Goal: Task Accomplishment & Management: Complete application form

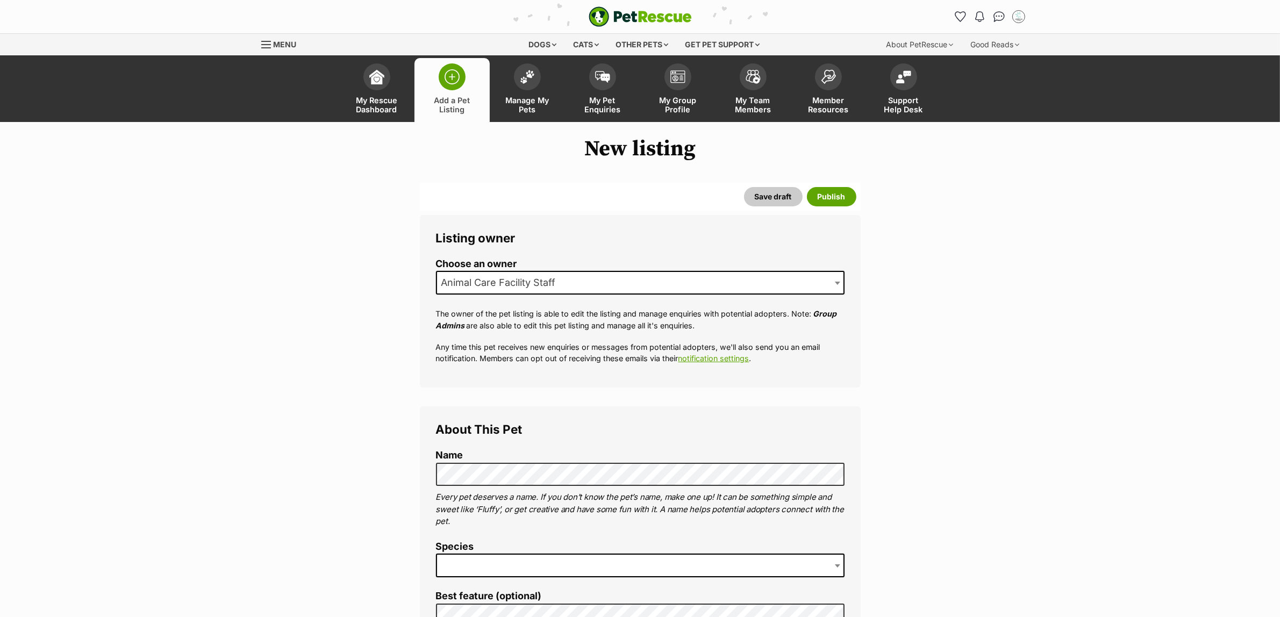
click at [512, 557] on span at bounding box center [640, 566] width 409 height 24
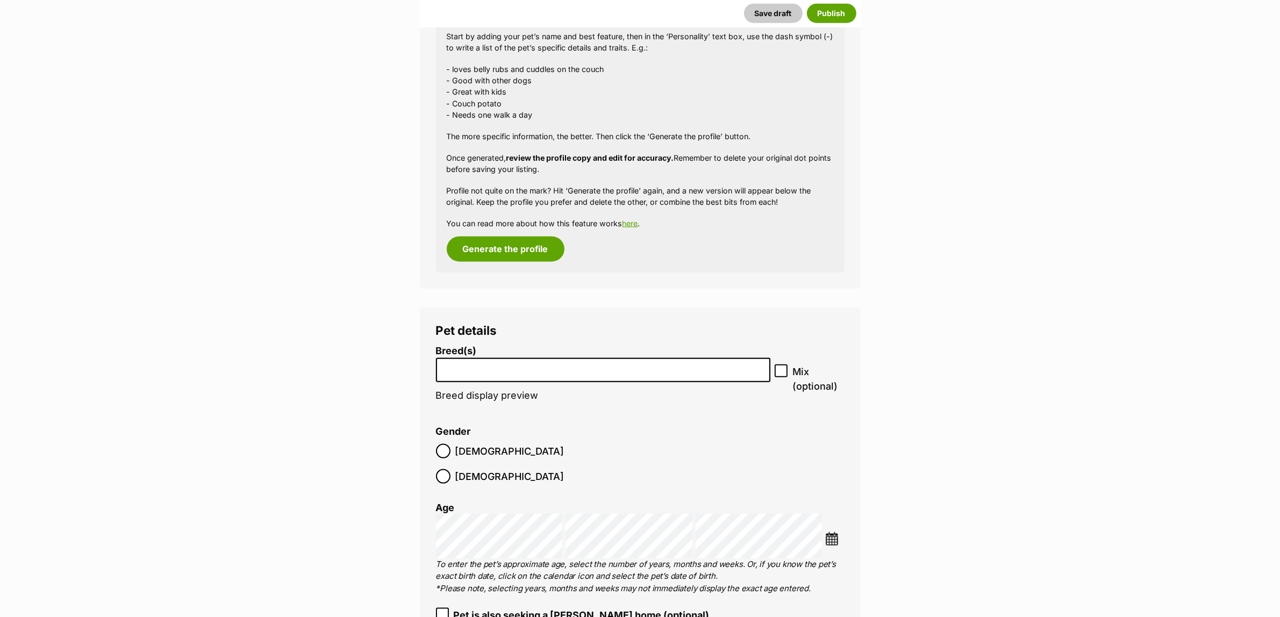
scroll to position [1586, 0]
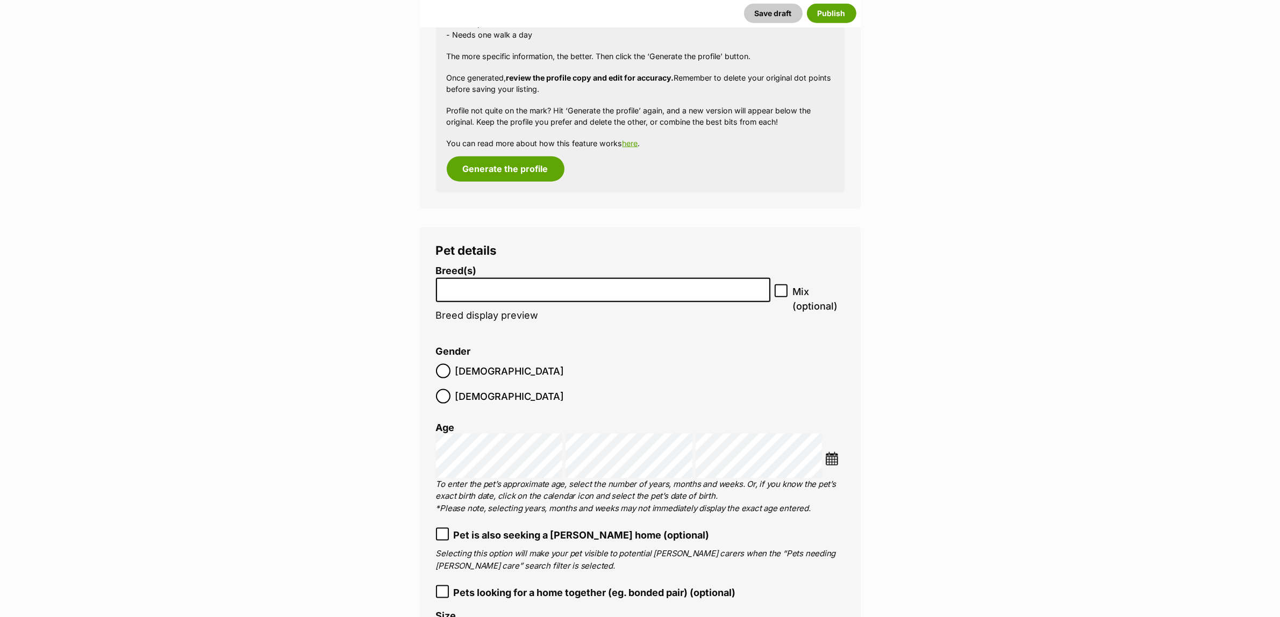
click at [523, 296] on li at bounding box center [603, 290] width 327 height 22
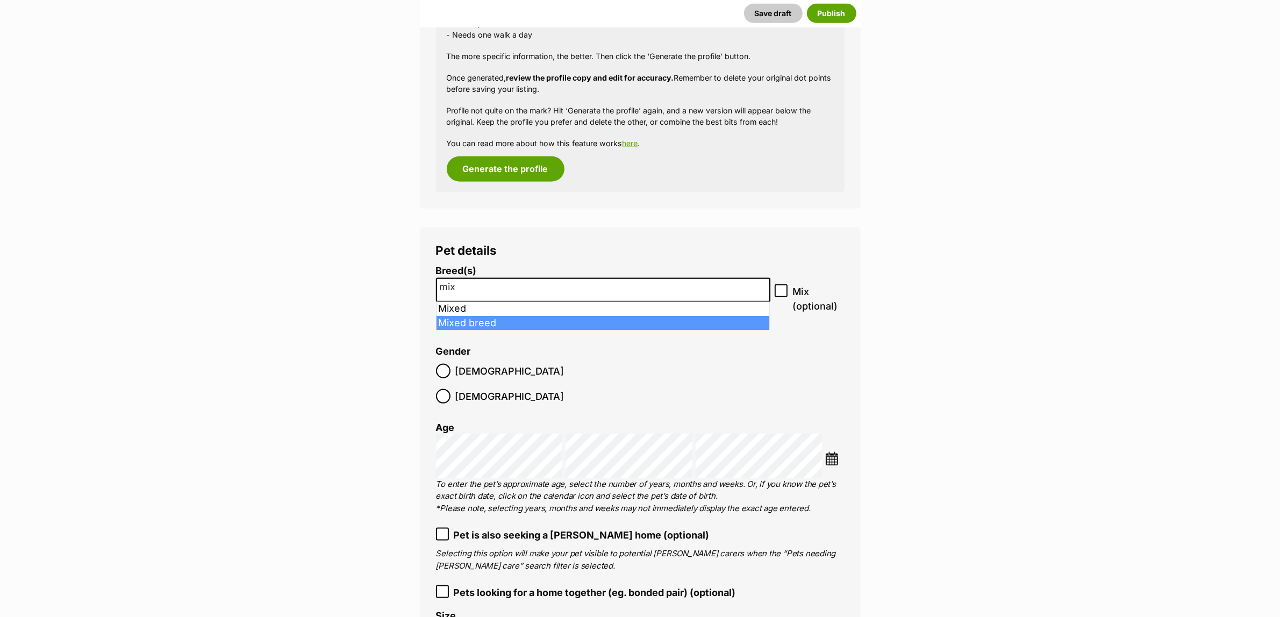
type input "mix"
select select "252261"
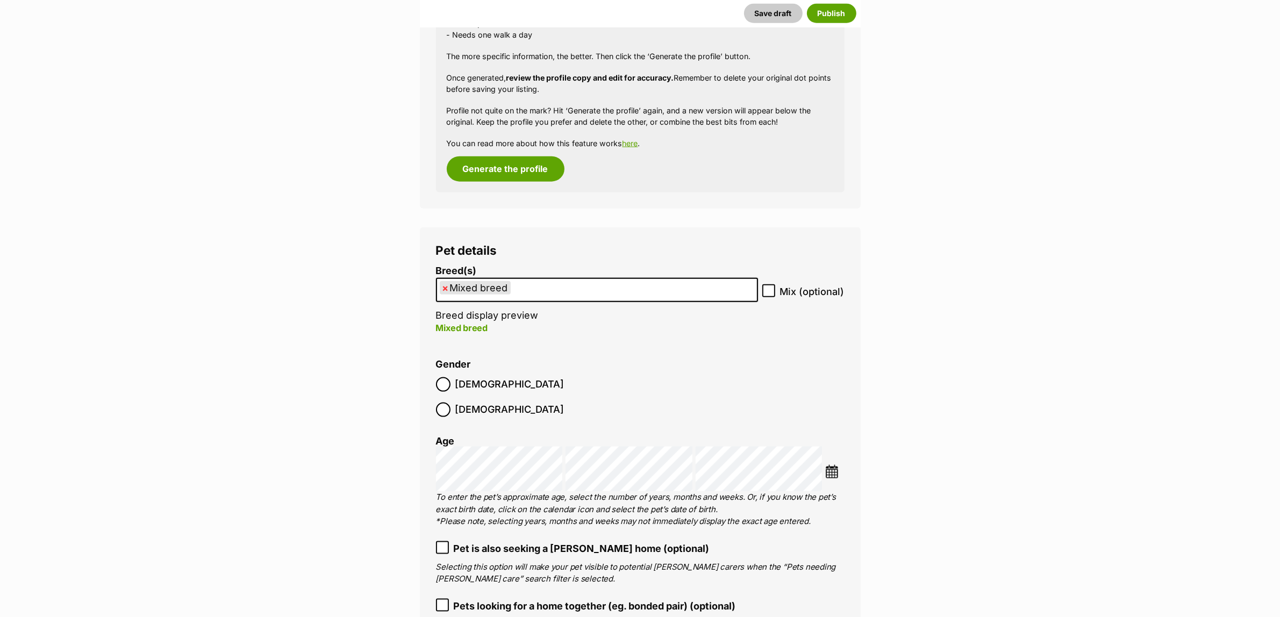
click at [836, 465] on img at bounding box center [831, 471] width 13 height 13
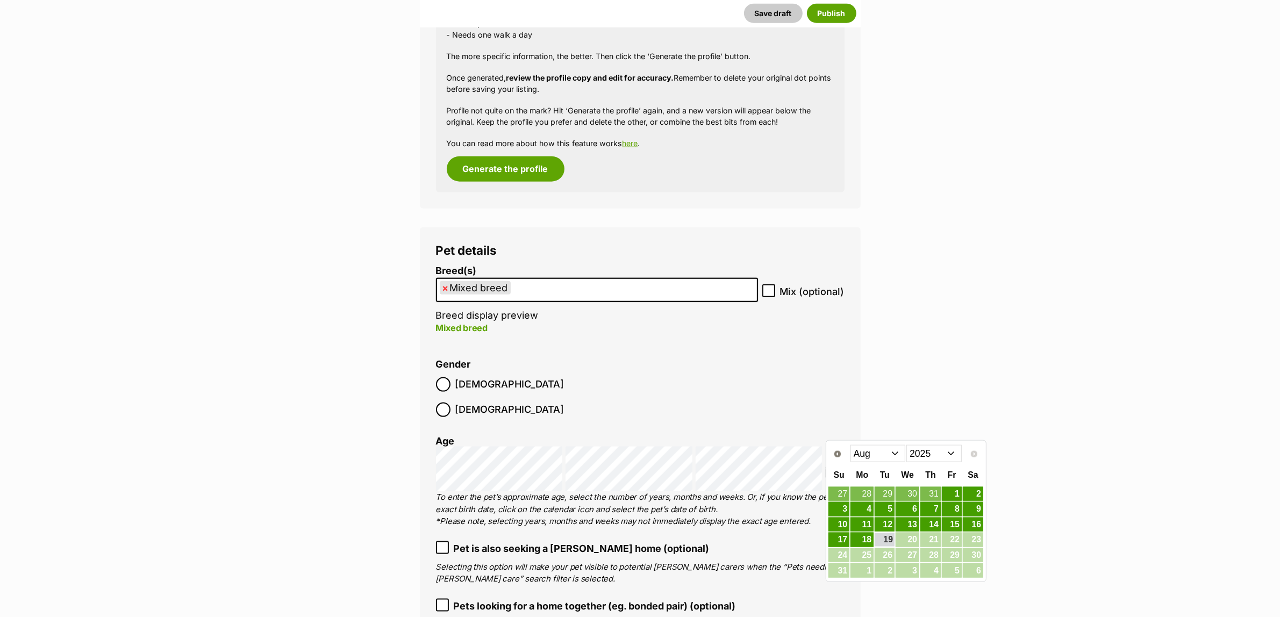
click at [880, 457] on select "Jan Feb Mar Apr May Jun Jul Aug" at bounding box center [877, 453] width 55 height 17
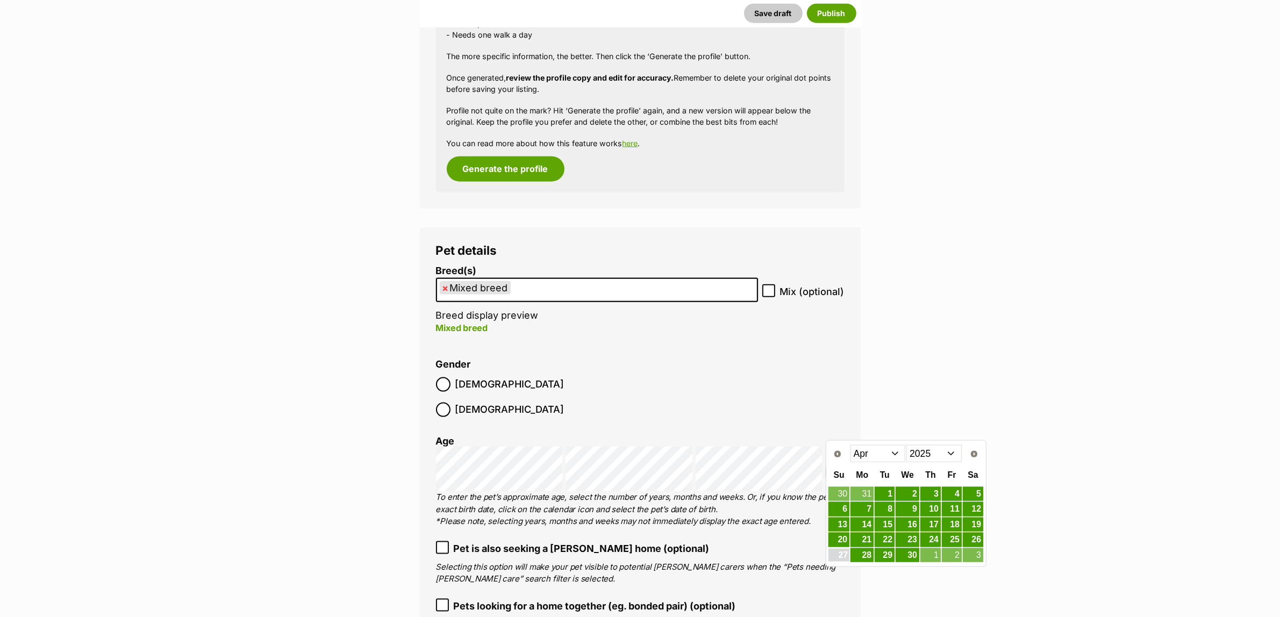
click at [847, 554] on link "27" at bounding box center [838, 555] width 21 height 13
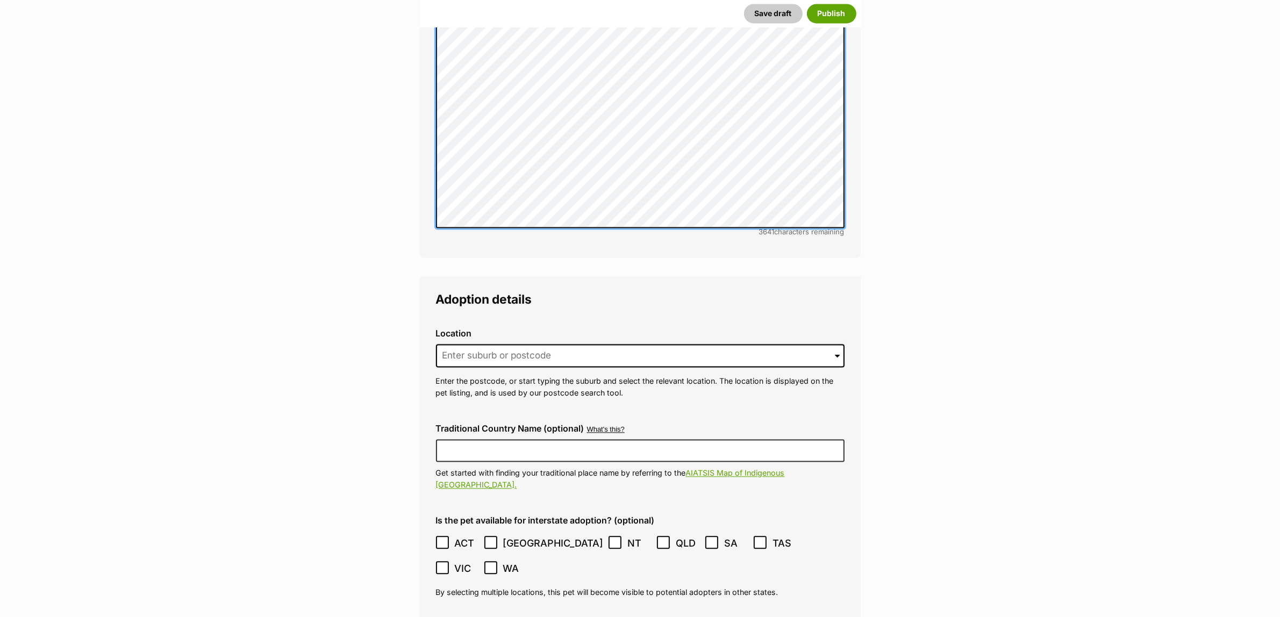
scroll to position [2795, 0]
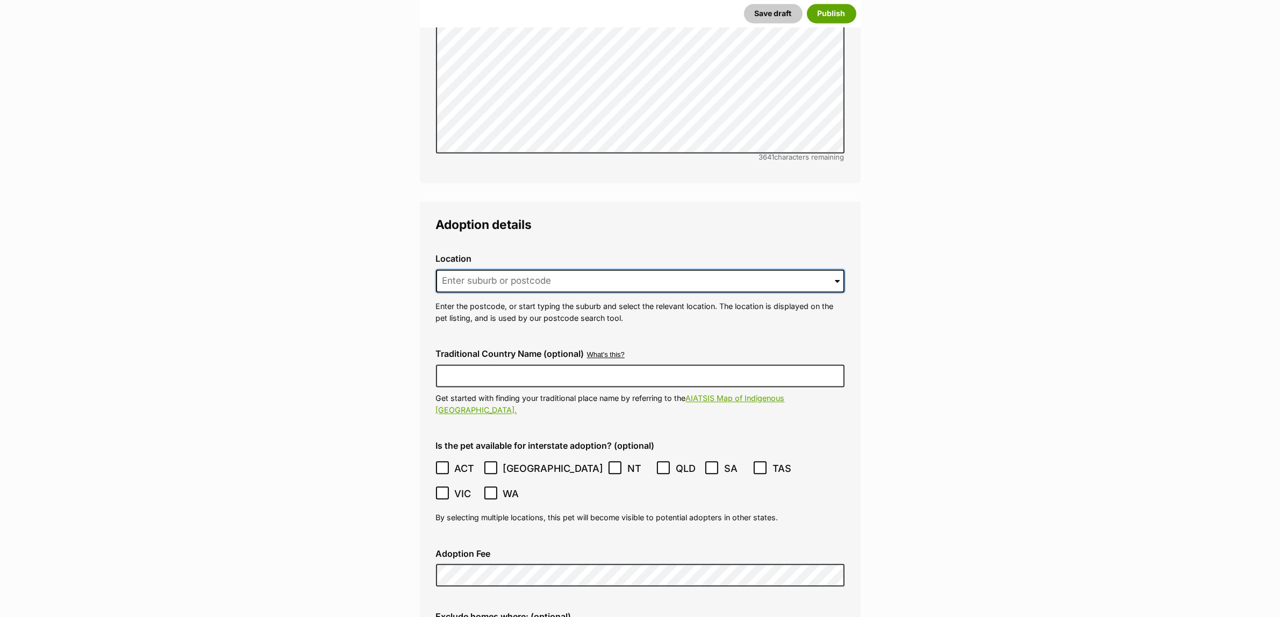
click at [575, 269] on input at bounding box center [640, 281] width 409 height 24
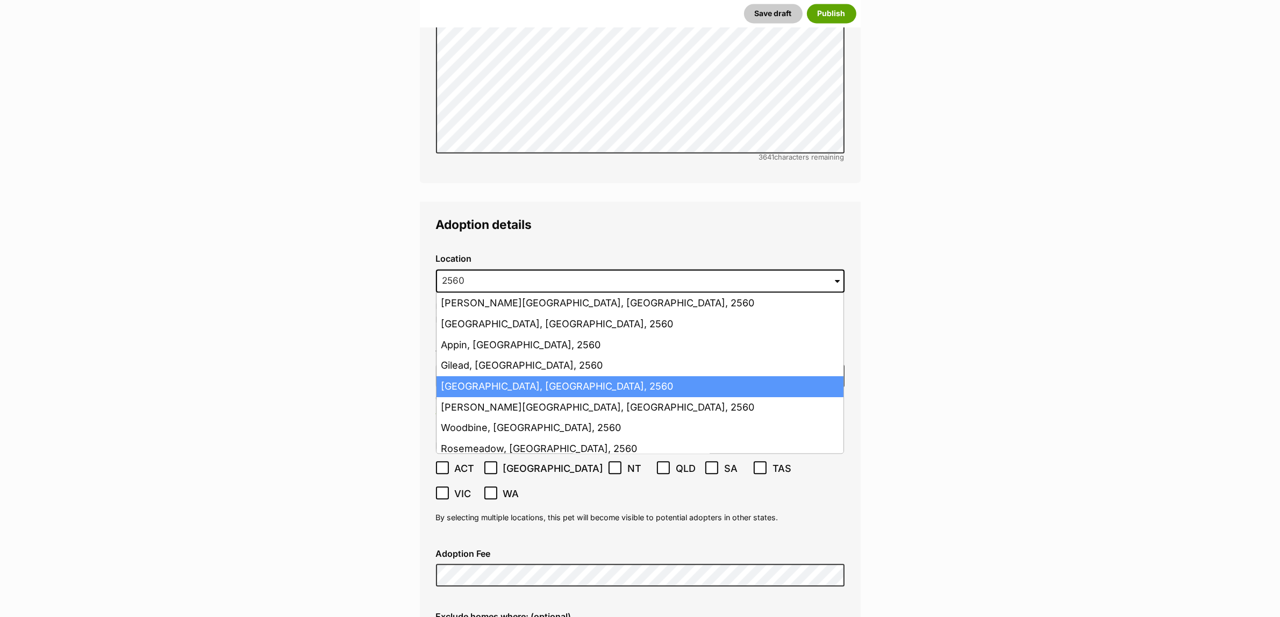
click at [493, 376] on li "Campbelltown, New South Wales, 2560" at bounding box center [639, 386] width 407 height 21
type input "Campbelltown, New South Wales, 2560"
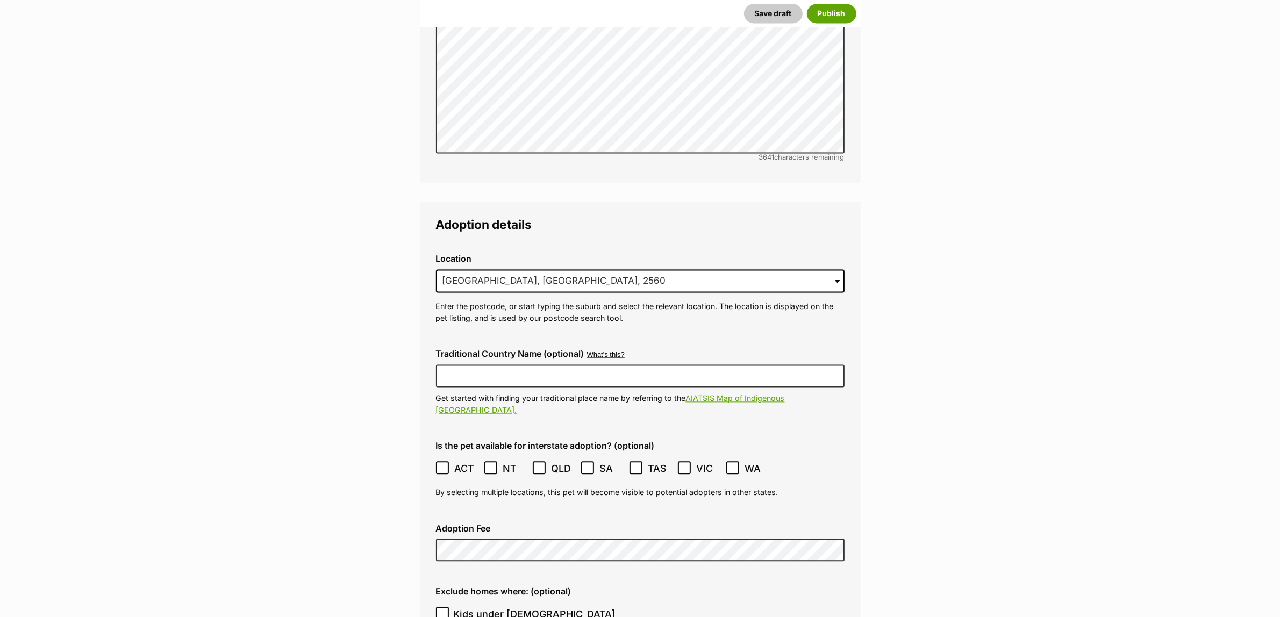
click at [478, 340] on div "Traditional Country Name (optional) What's this? We recognise that Australia al…" at bounding box center [640, 382] width 426 height 84
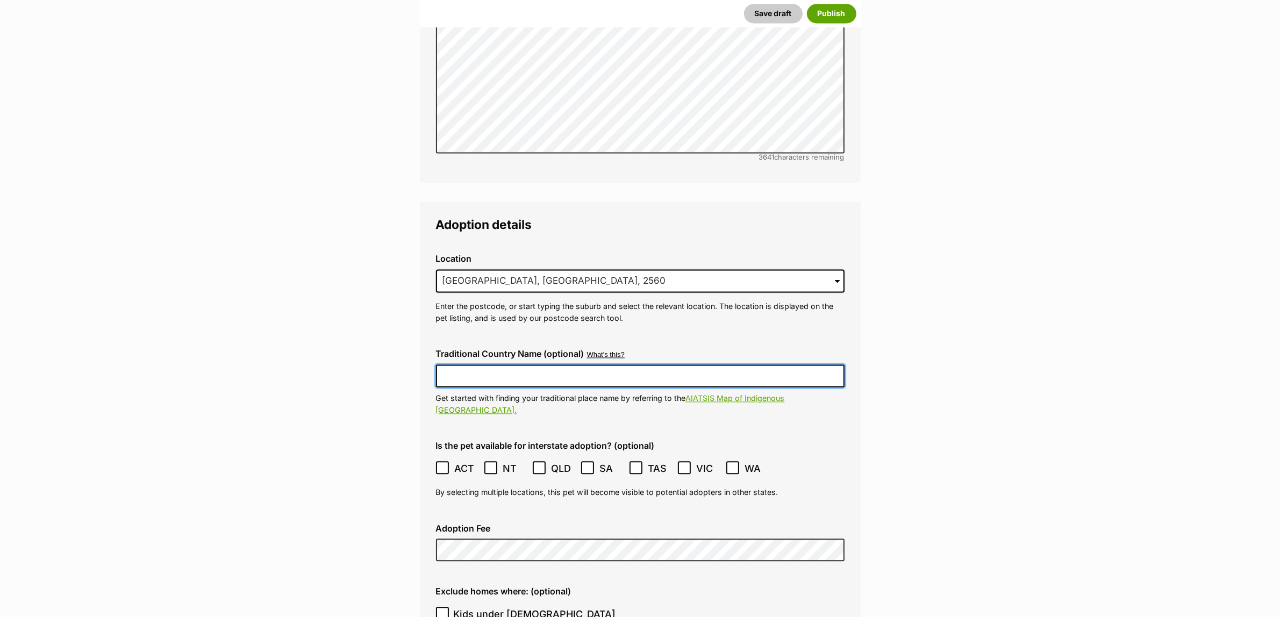
click at [475, 364] on input "Traditional Country Name (optional)" at bounding box center [640, 375] width 409 height 23
type input "Dharawal"
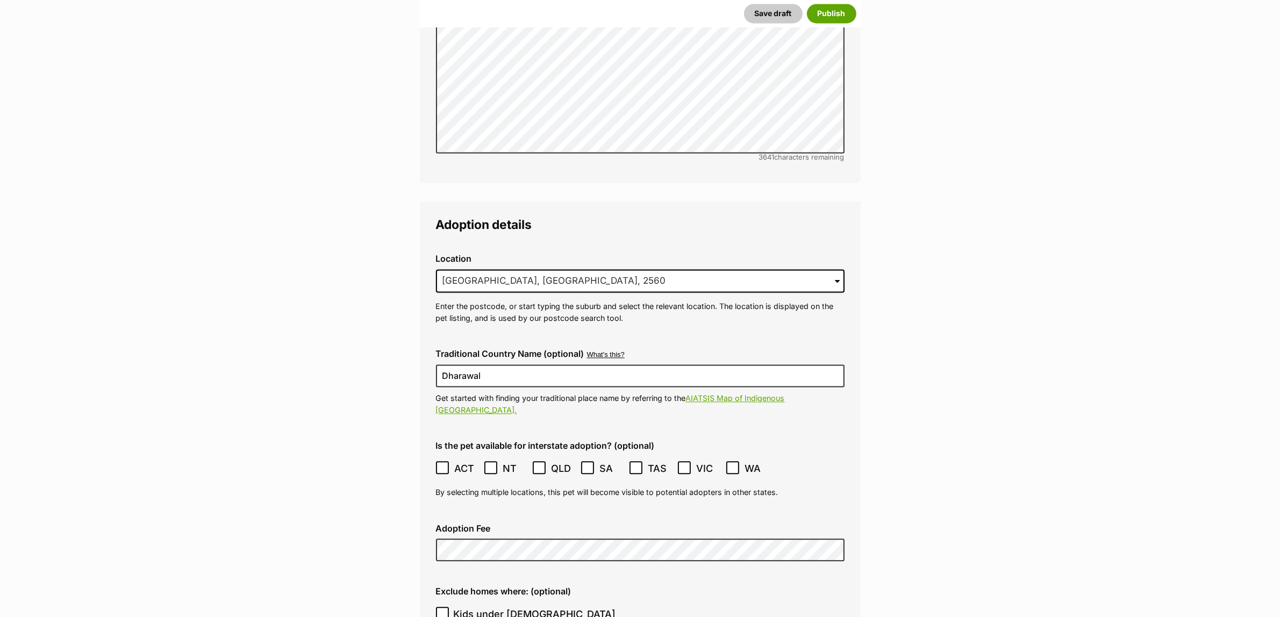
drag, startPoint x: 431, startPoint y: 428, endPoint x: 449, endPoint y: 439, distance: 21.2
click at [431, 432] on div "Is the pet available for interstate adoption? (optional) ACT NSW NT QLD SA TAS …" at bounding box center [640, 469] width 426 height 75
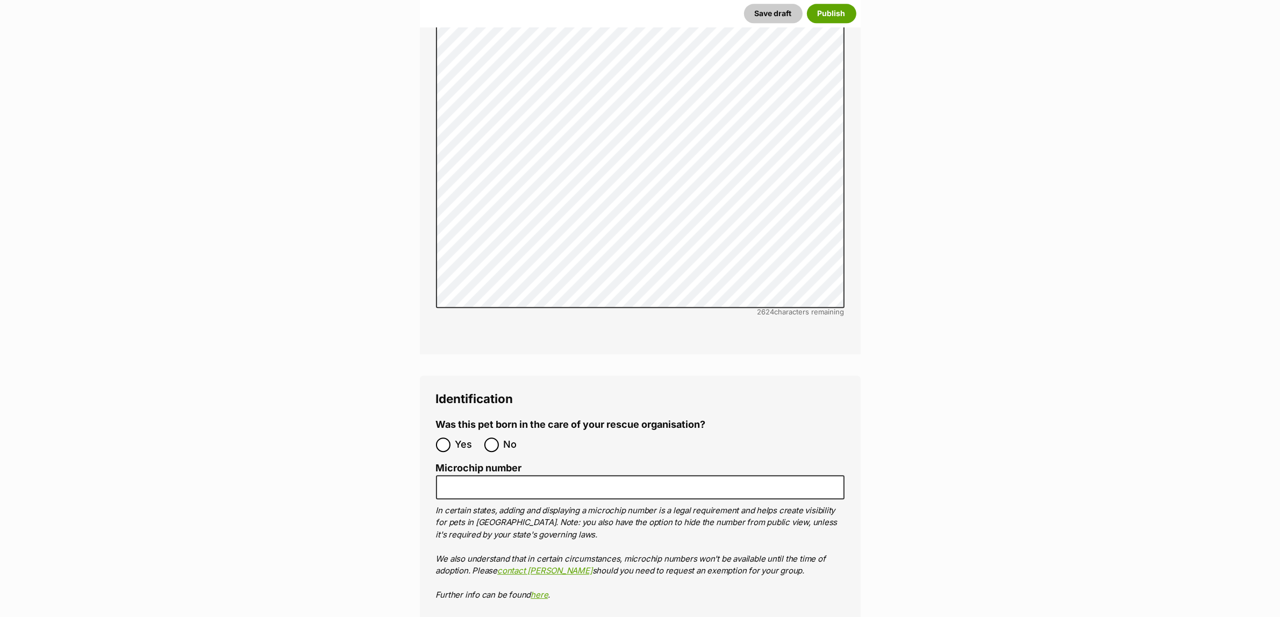
scroll to position [3803, 0]
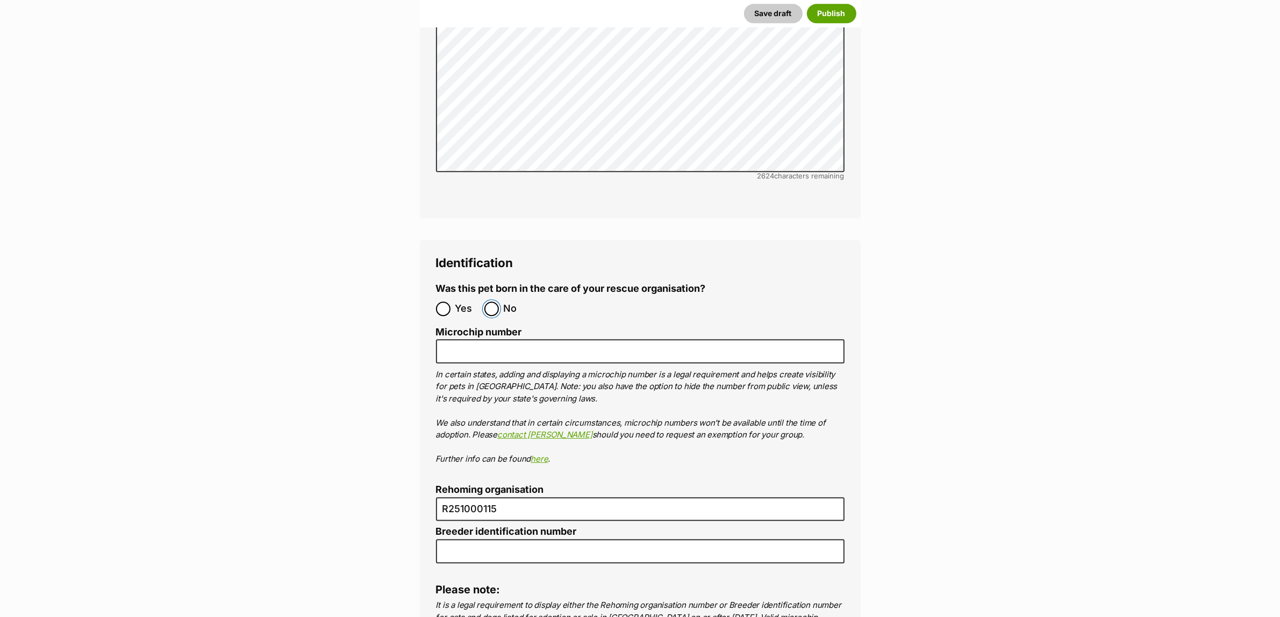
click at [496, 302] on input "No" at bounding box center [491, 309] width 15 height 15
radio input "true"
click at [846, 22] on button "Publish" at bounding box center [831, 13] width 49 height 19
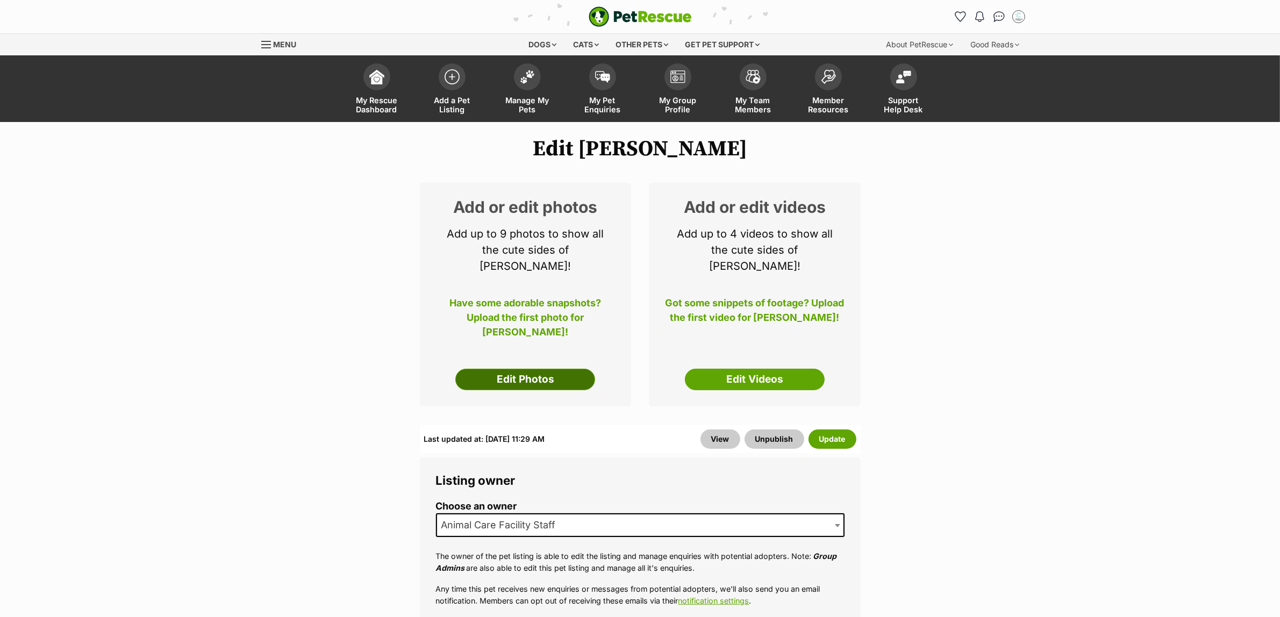
click at [554, 369] on link "Edit Photos" at bounding box center [525, 380] width 140 height 22
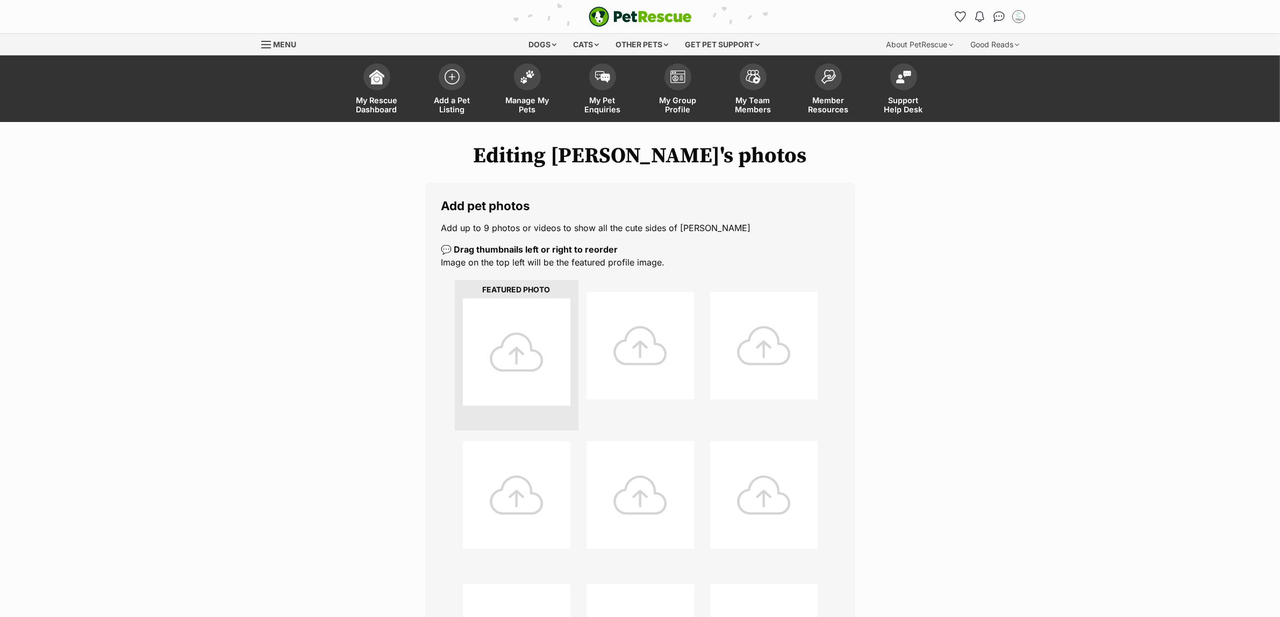
click at [530, 358] on div at bounding box center [517, 352] width 108 height 108
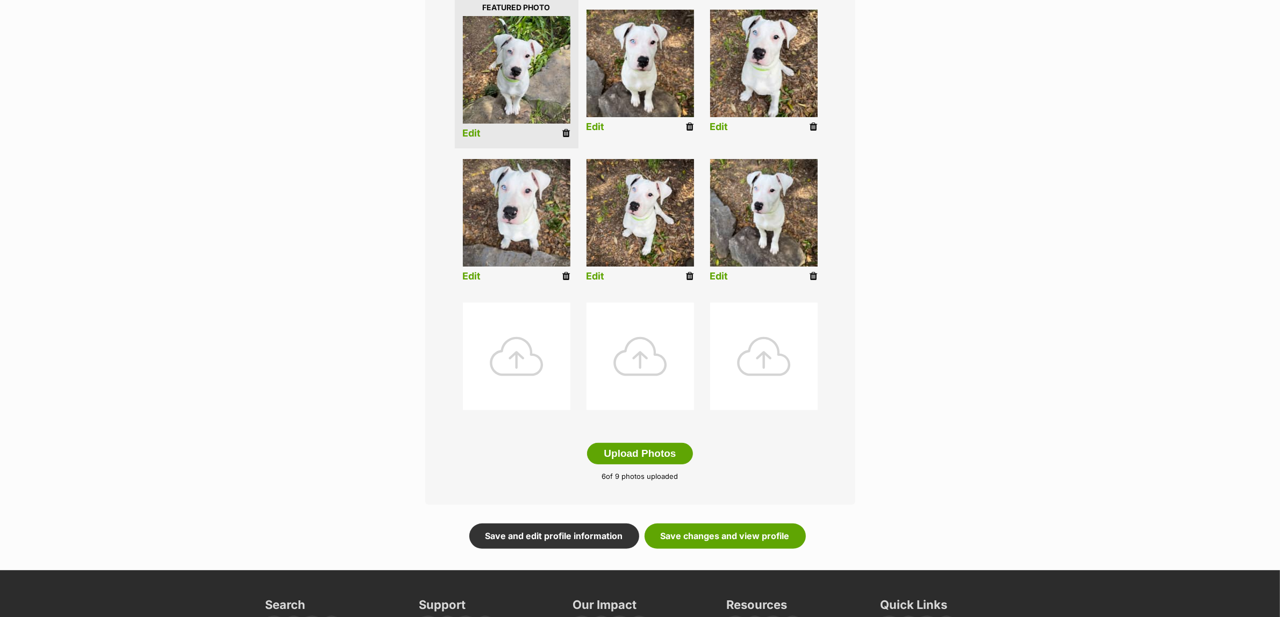
scroll to position [403, 0]
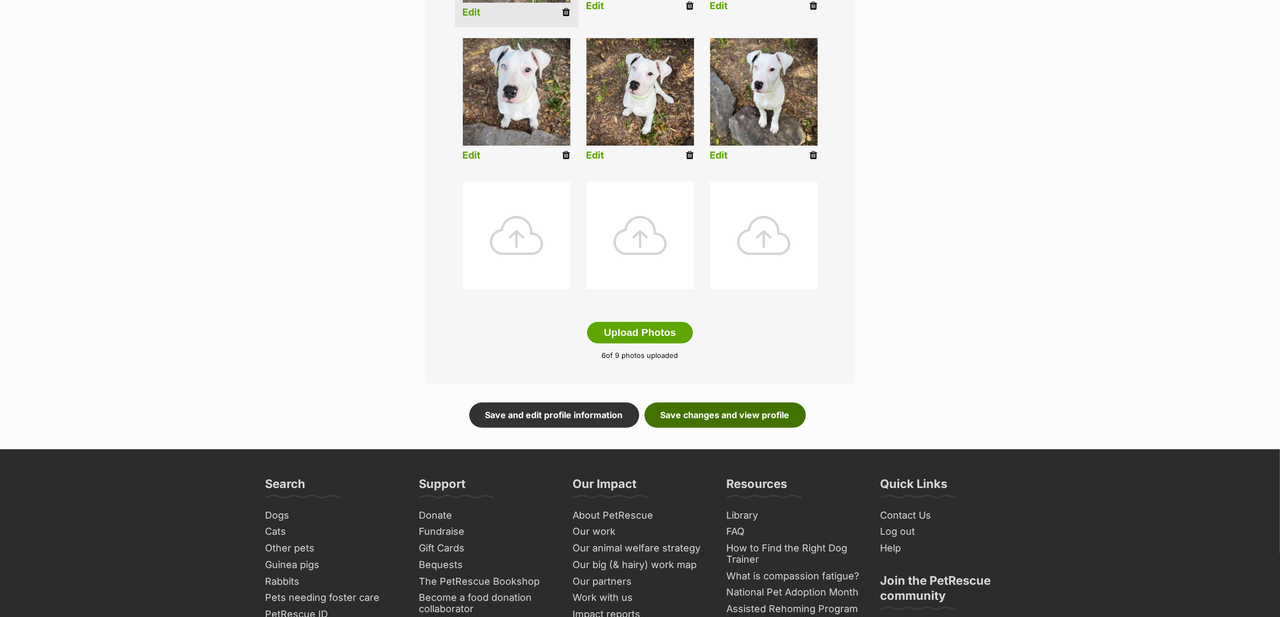
click at [719, 404] on link "Save changes and view profile" at bounding box center [725, 415] width 161 height 25
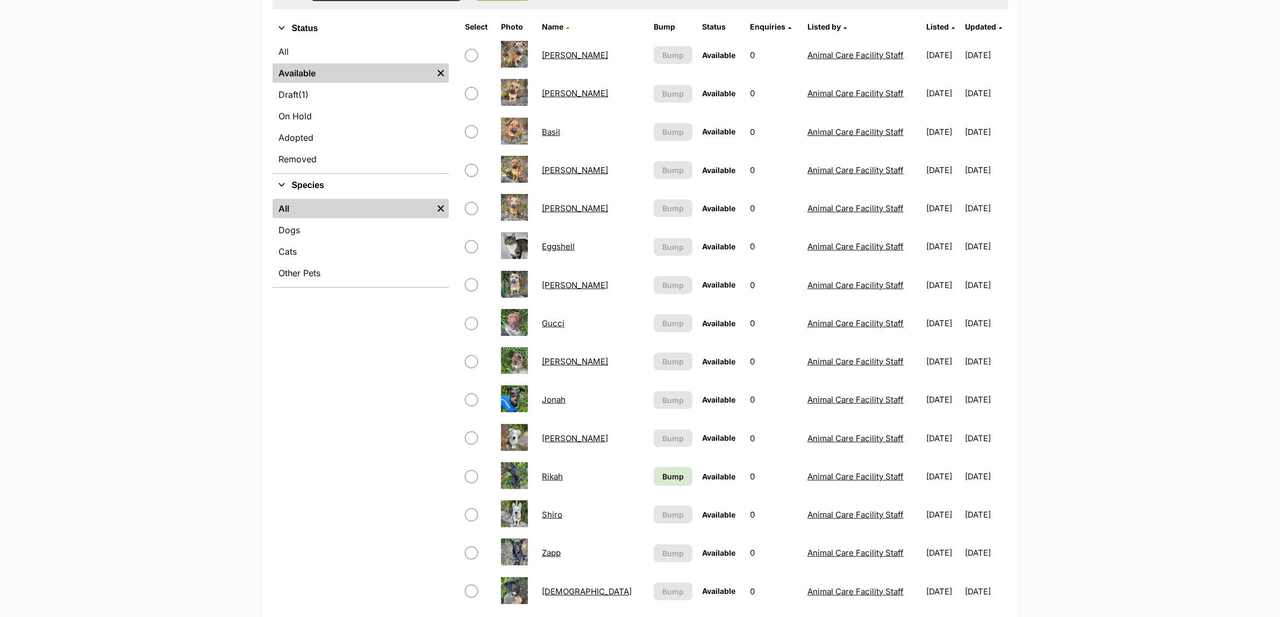
scroll to position [134, 0]
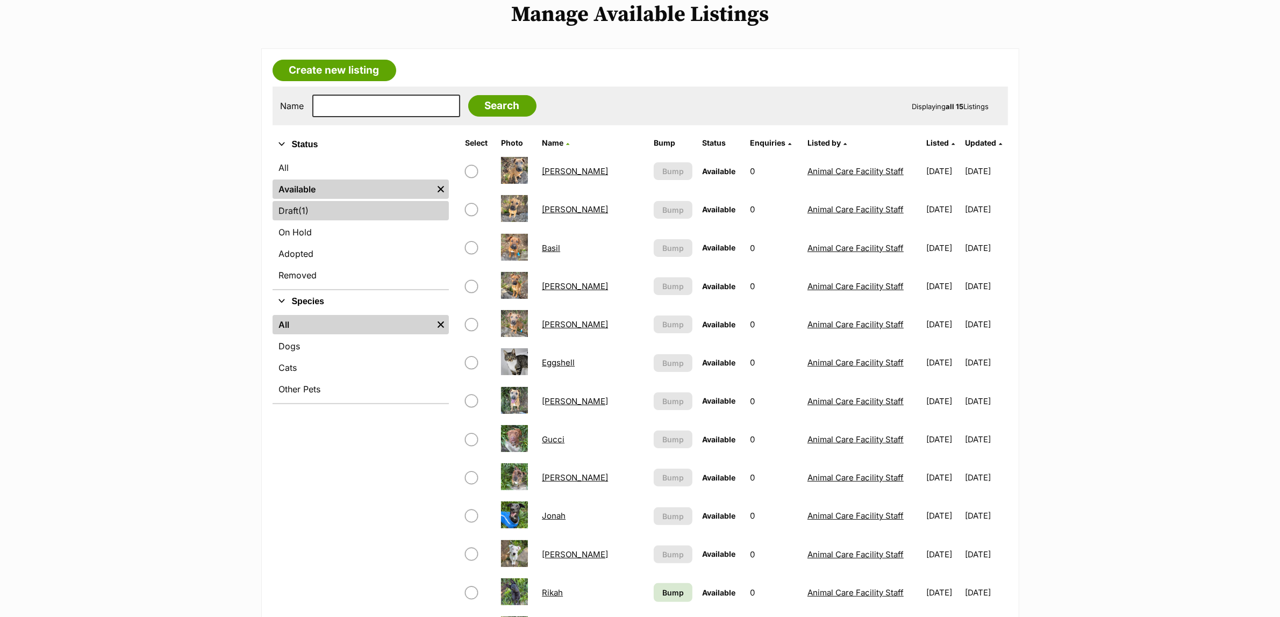
click at [329, 205] on link "Draft (1) Items" at bounding box center [361, 210] width 176 height 19
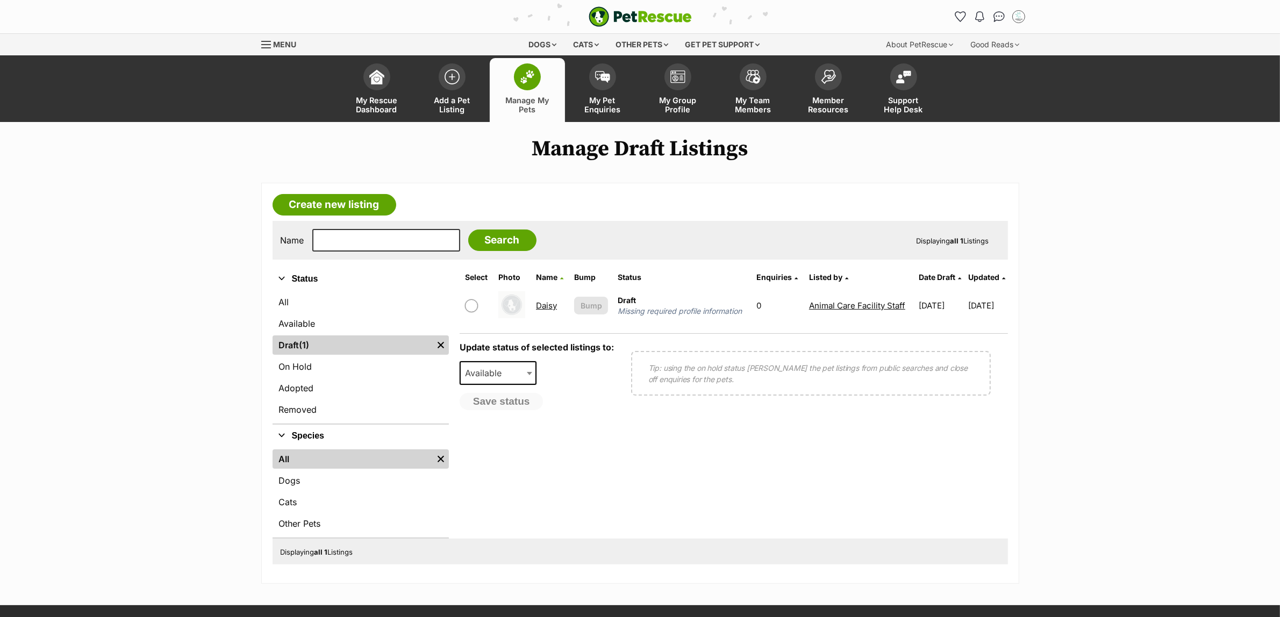
click at [543, 74] on link "Manage My Pets" at bounding box center [527, 90] width 75 height 64
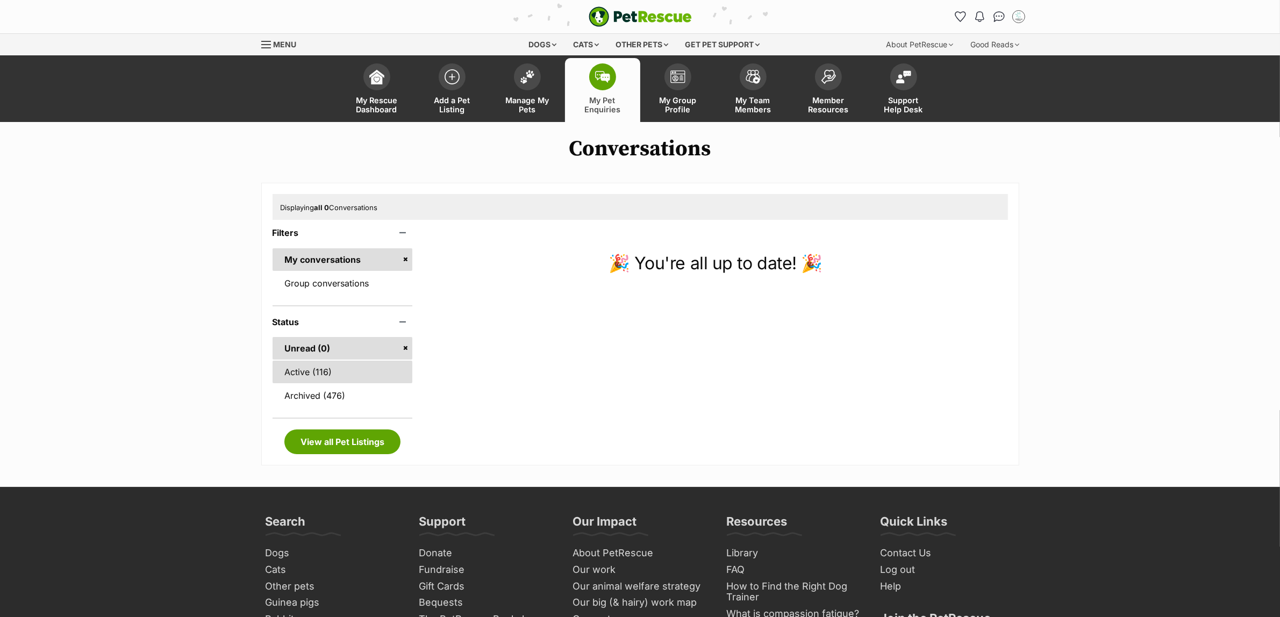
click at [296, 371] on link "Active (116)" at bounding box center [343, 372] width 140 height 23
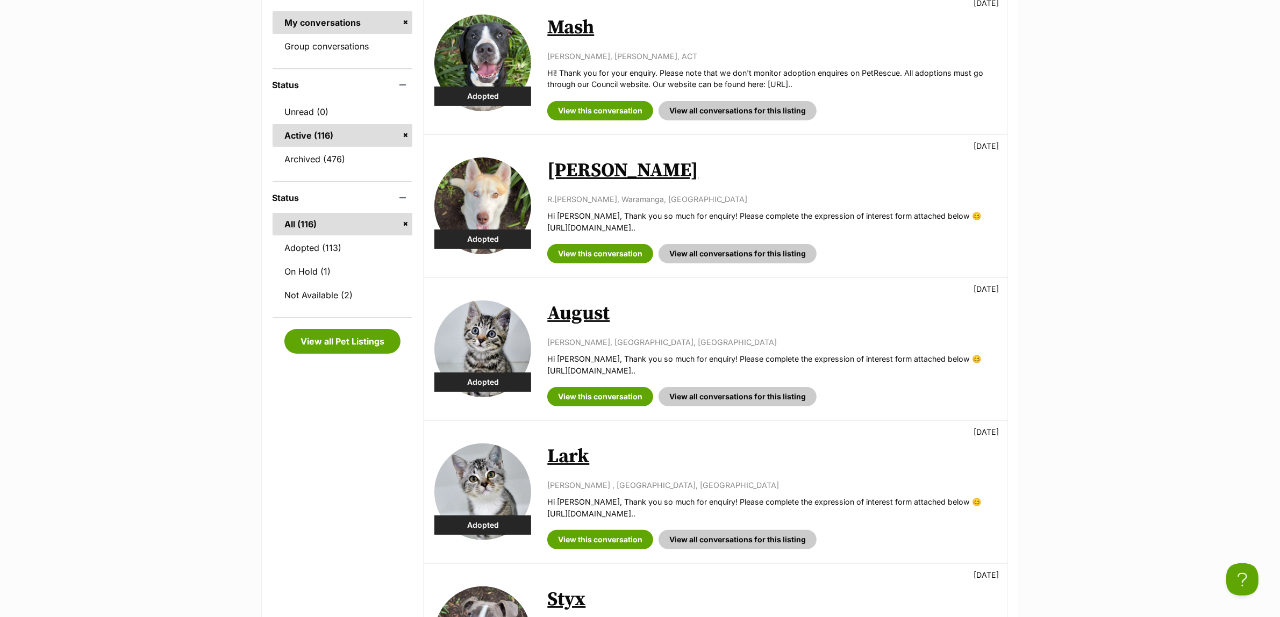
scroll to position [269, 0]
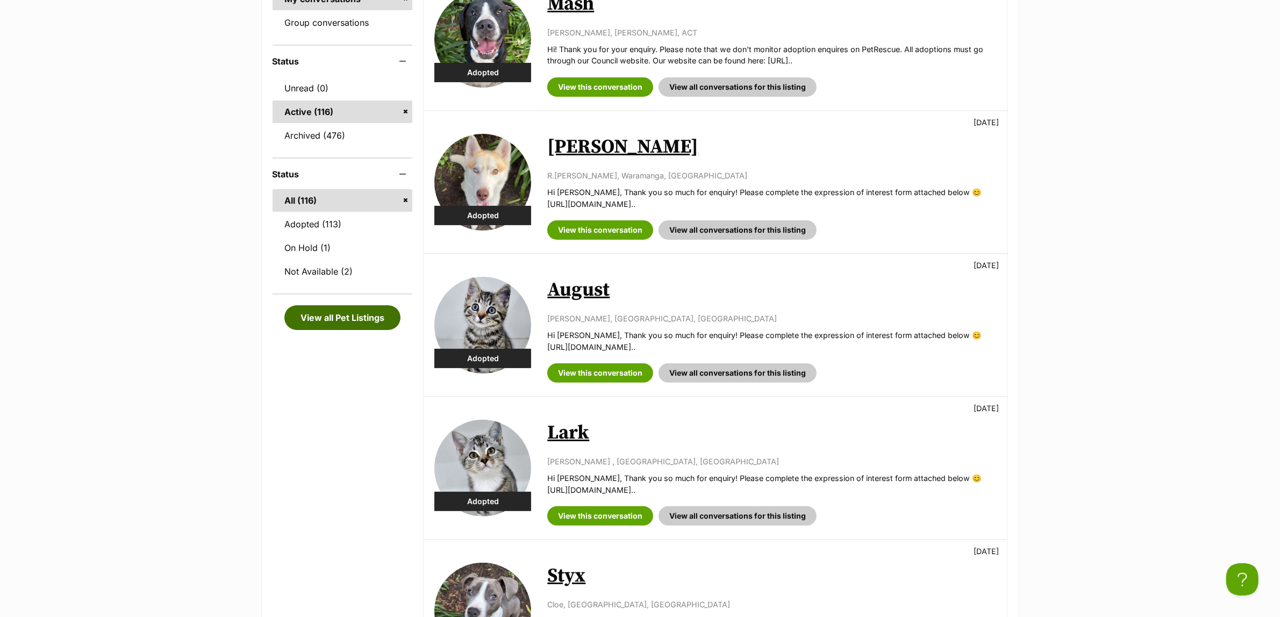
click at [326, 312] on link "View all Pet Listings" at bounding box center [342, 317] width 116 height 25
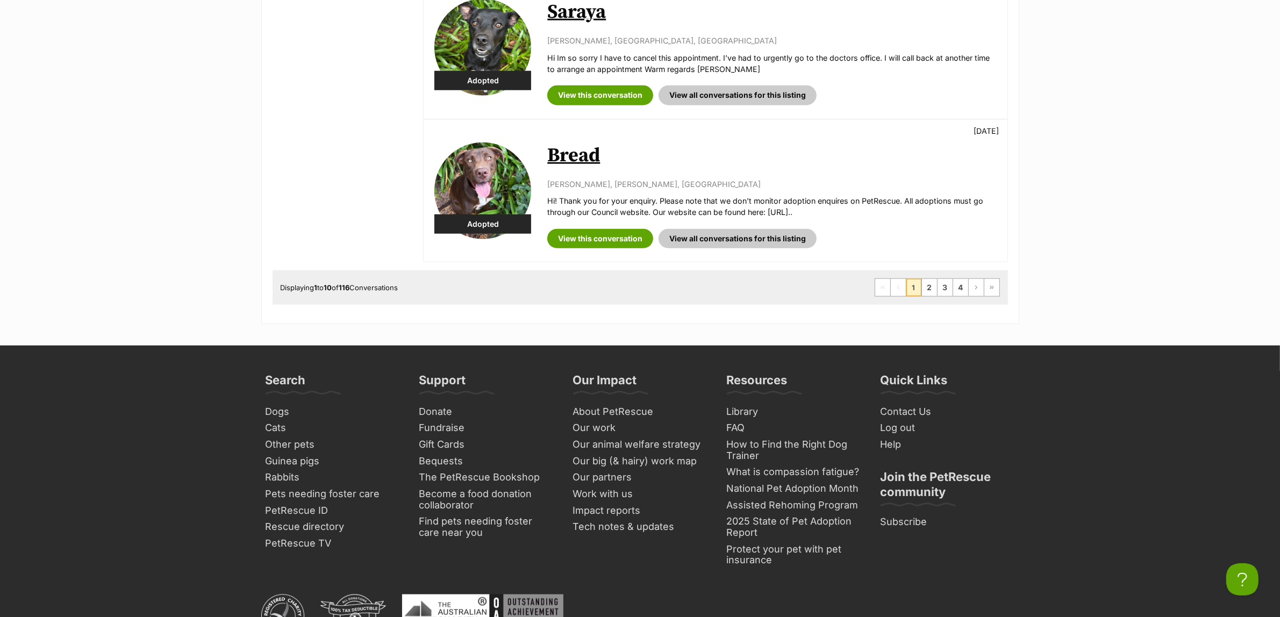
scroll to position [1411, 0]
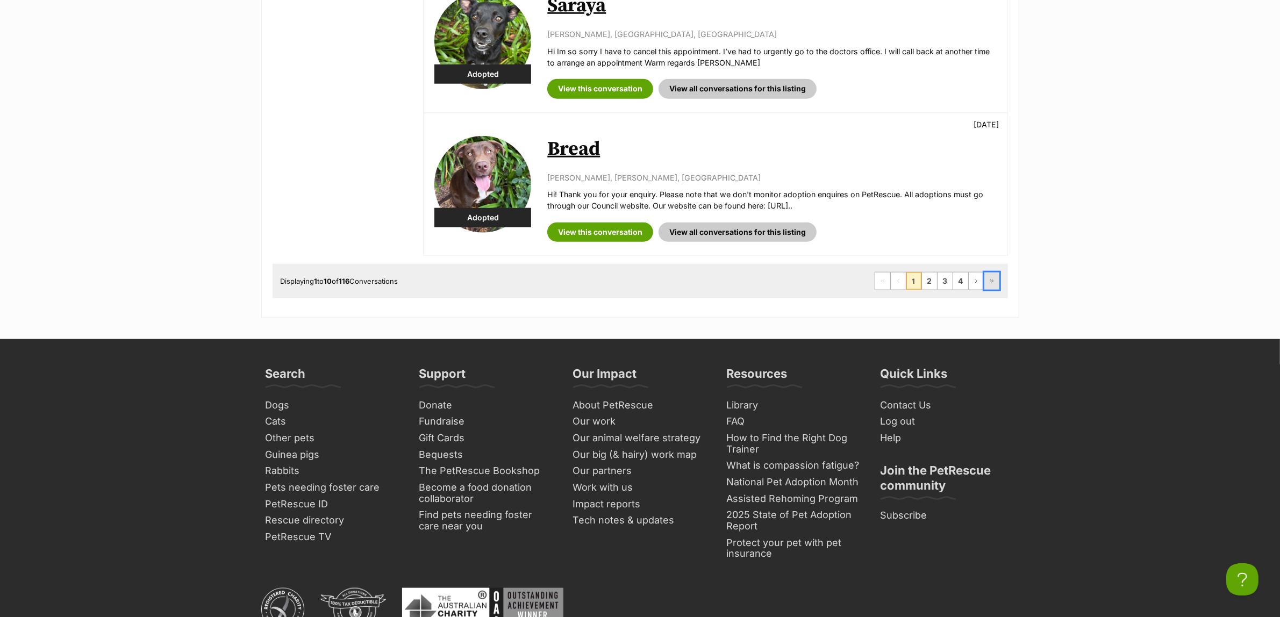
click at [993, 284] on span "Last page" at bounding box center [992, 281] width 6 height 6
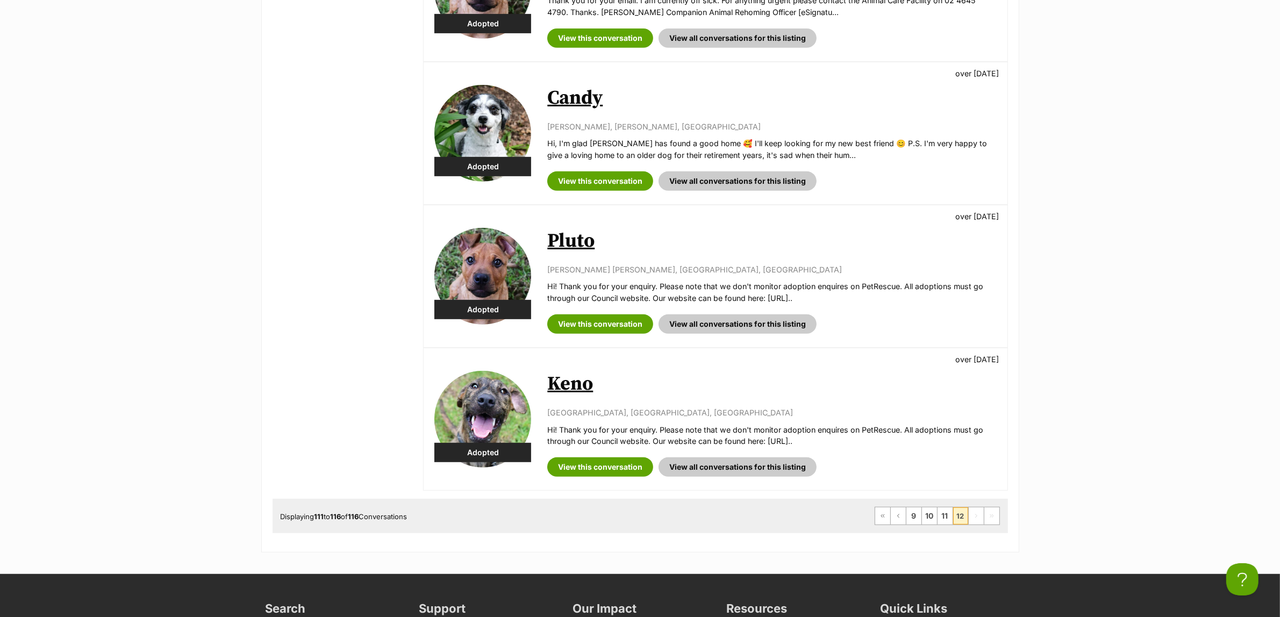
scroll to position [605, 0]
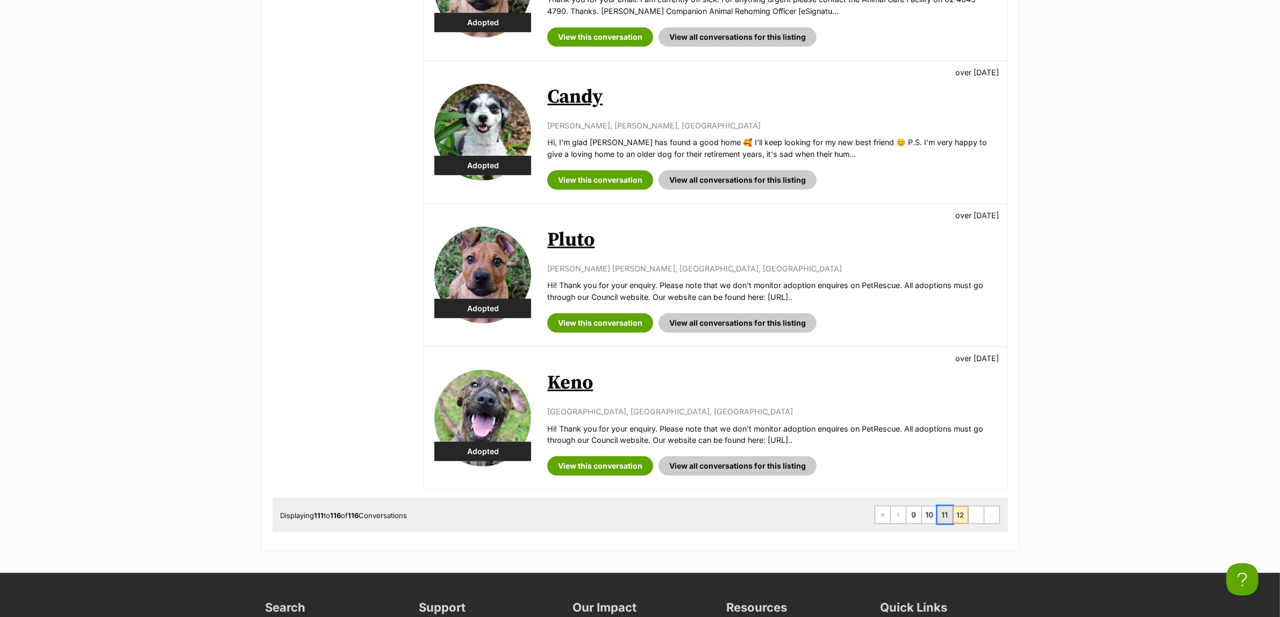
click at [942, 514] on link "11" at bounding box center [944, 514] width 15 height 17
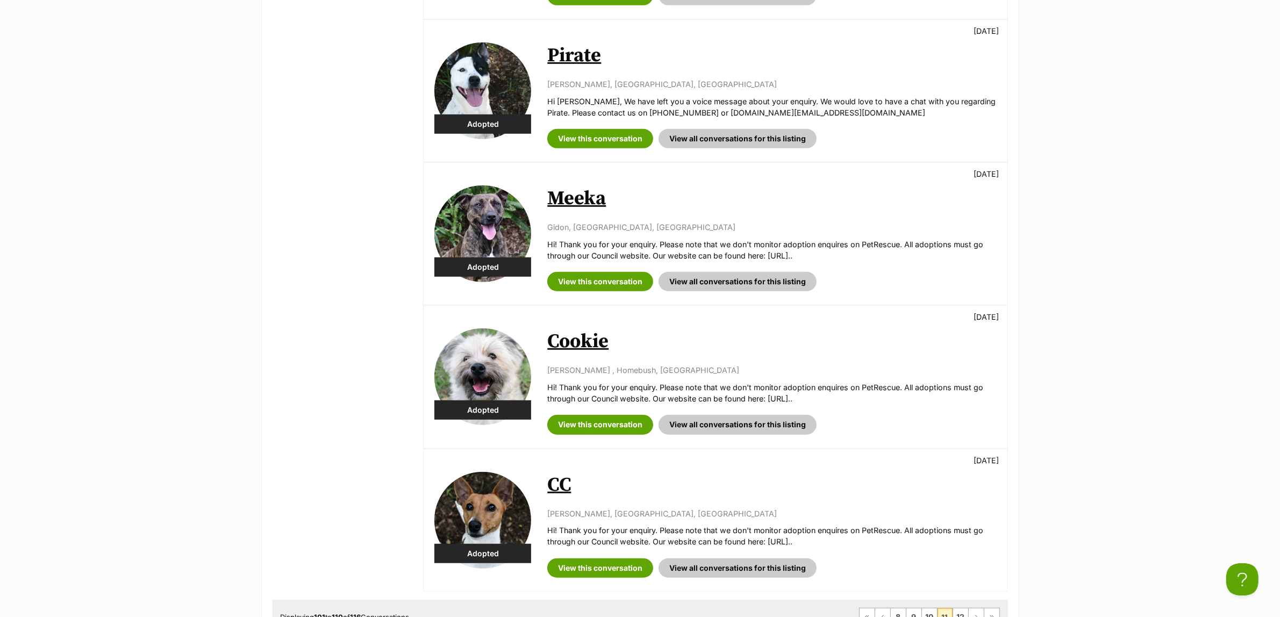
scroll to position [1209, 0]
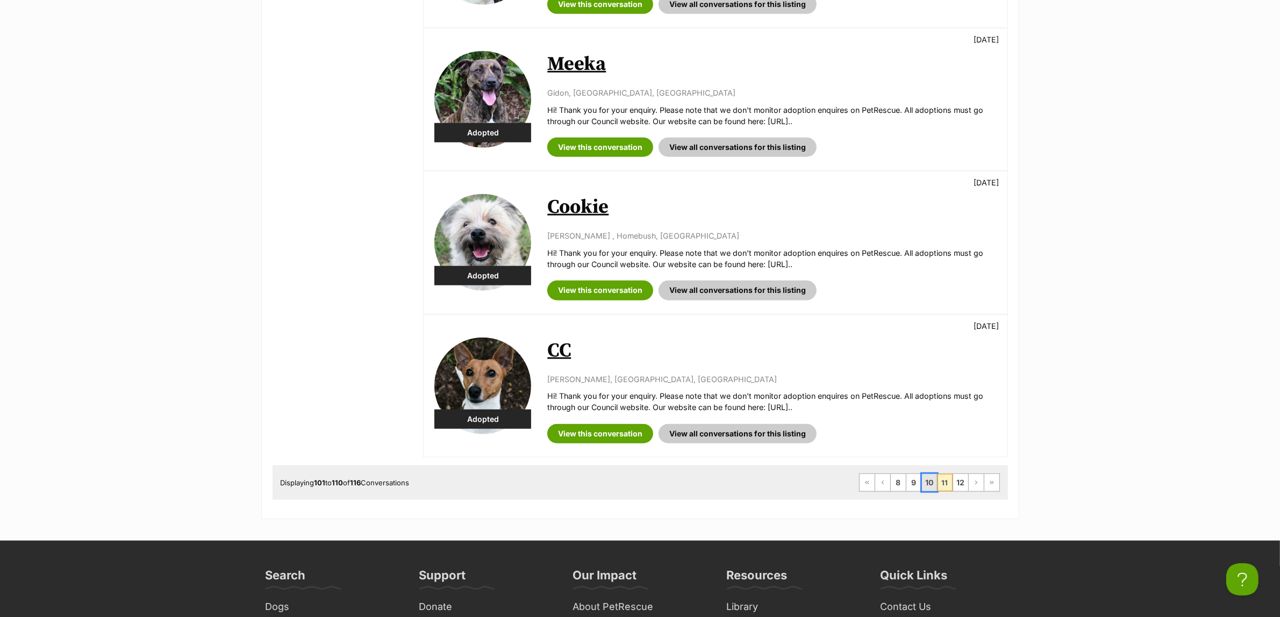
click at [931, 489] on link "10" at bounding box center [929, 482] width 15 height 17
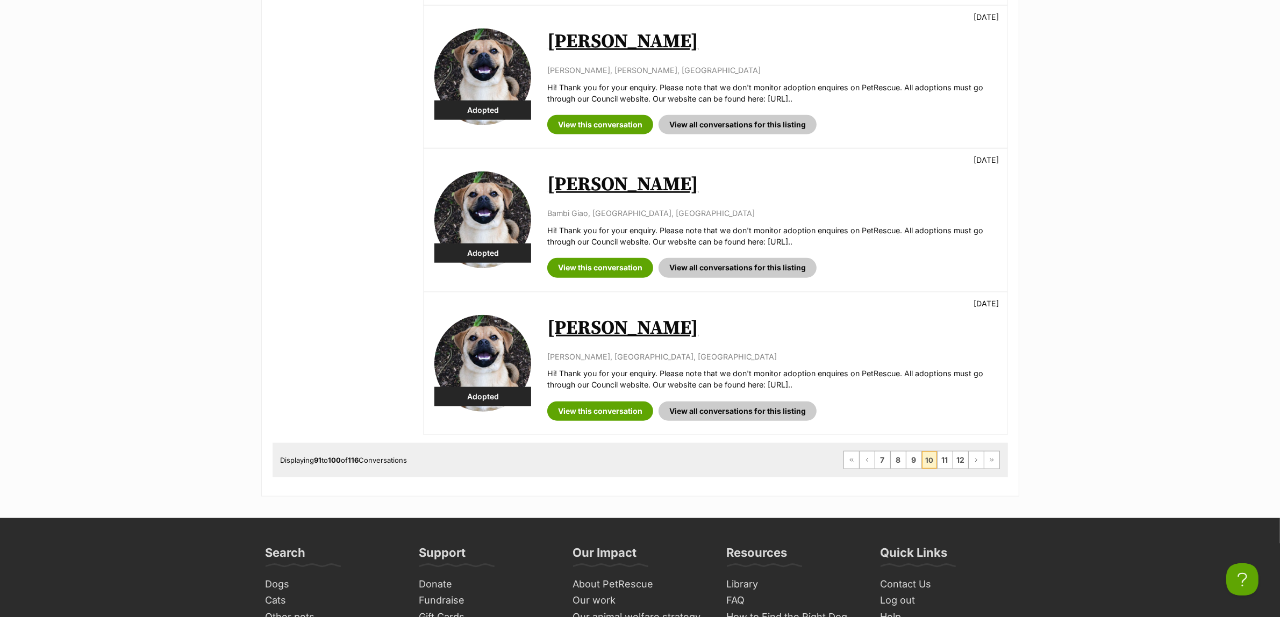
scroll to position [1277, 0]
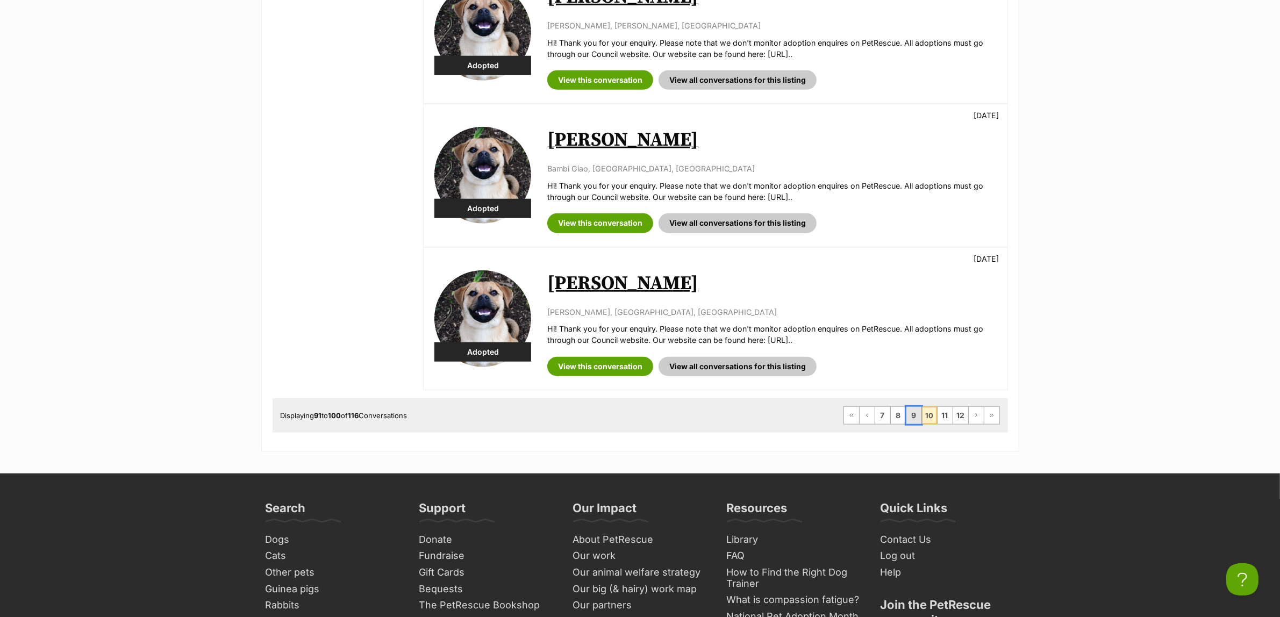
click at [915, 418] on link "9" at bounding box center [913, 415] width 15 height 17
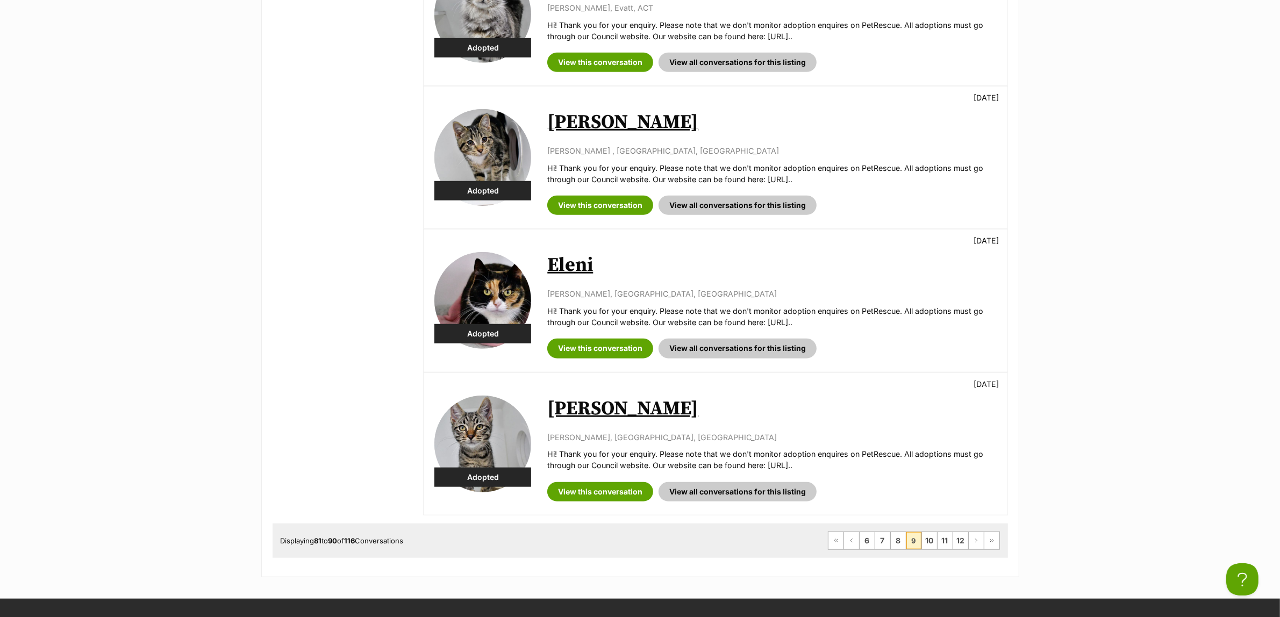
scroll to position [1277, 0]
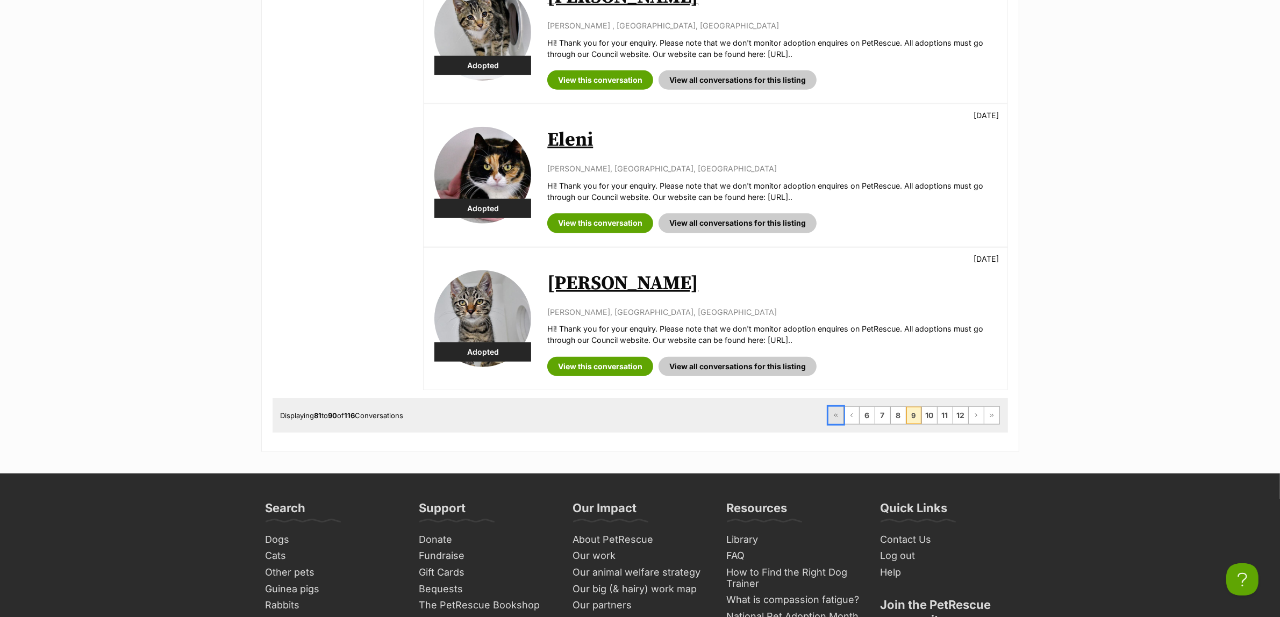
click at [834, 424] on link "First Page" at bounding box center [835, 415] width 15 height 17
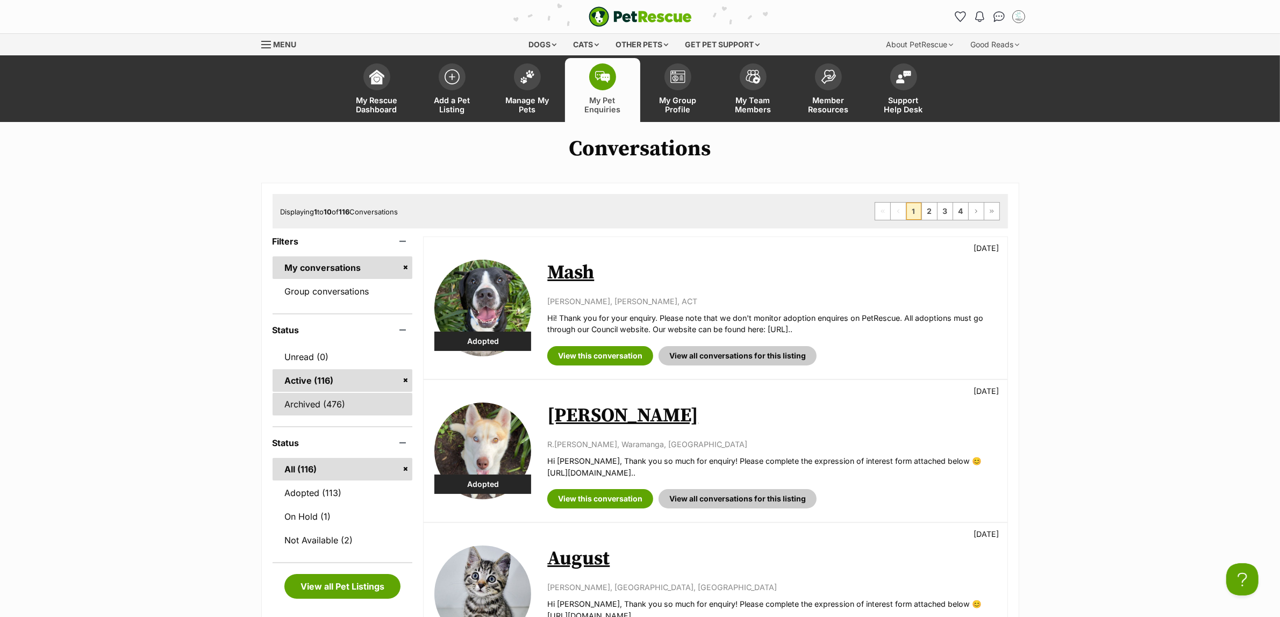
click at [340, 404] on link "Archived (476)" at bounding box center [343, 404] width 140 height 23
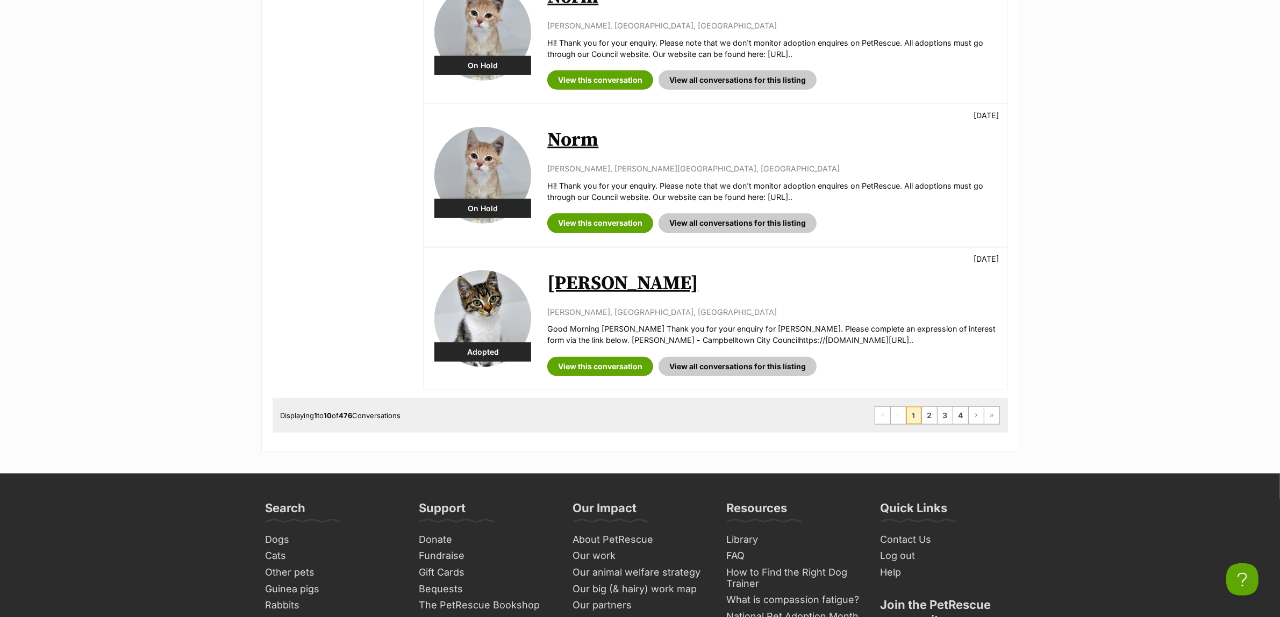
scroll to position [1344, 0]
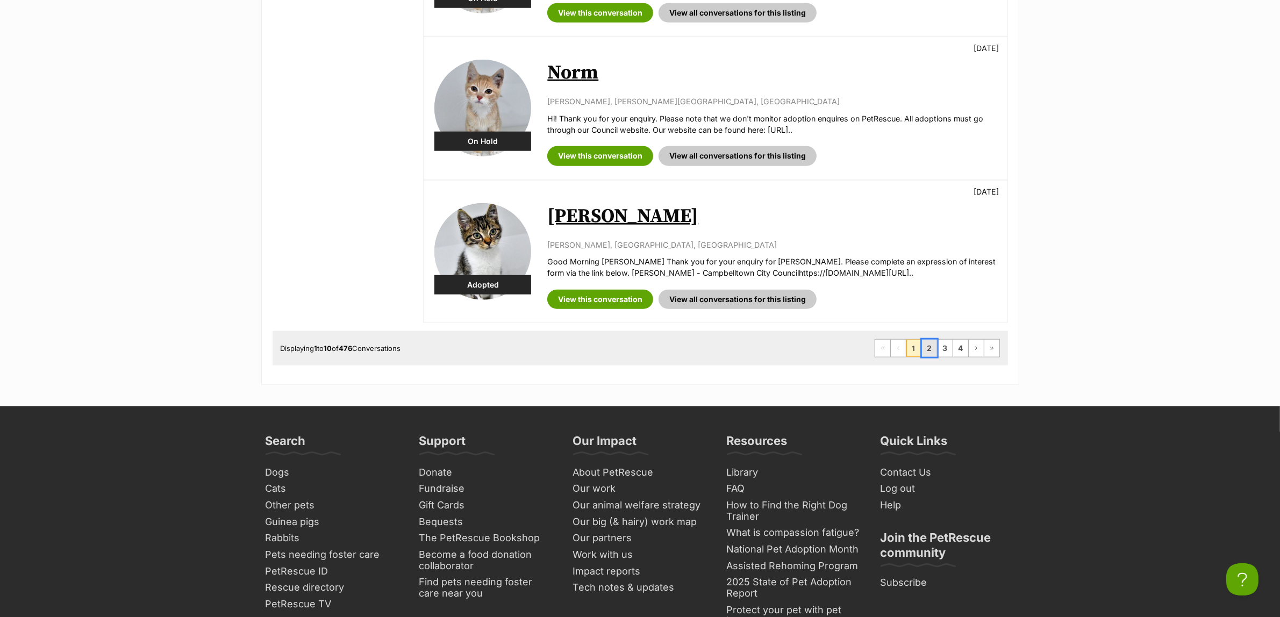
click at [927, 350] on link "2" at bounding box center [929, 348] width 15 height 17
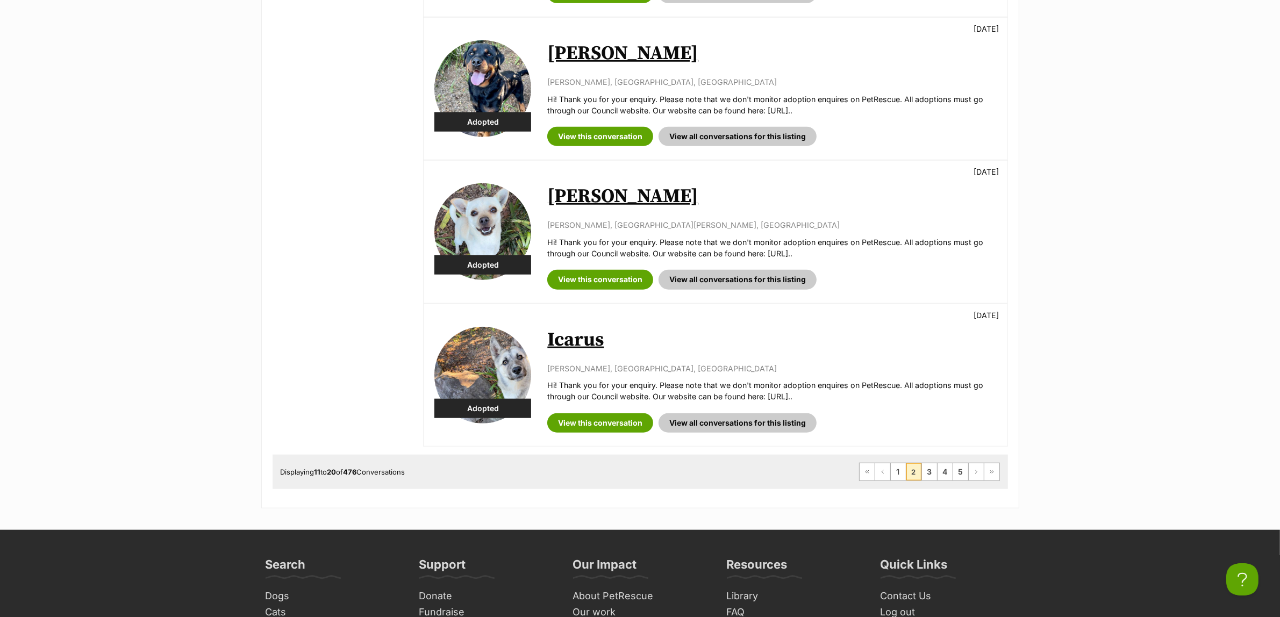
scroll to position [1344, 0]
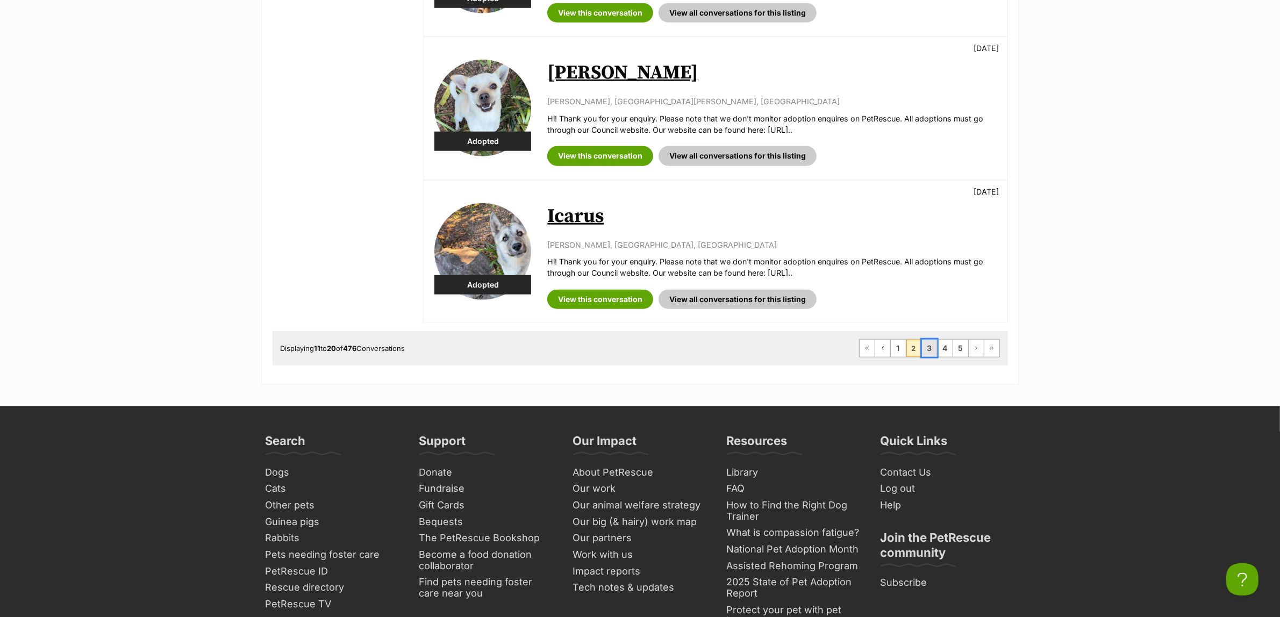
click at [925, 352] on link "3" at bounding box center [929, 348] width 15 height 17
